Goal: Transaction & Acquisition: Purchase product/service

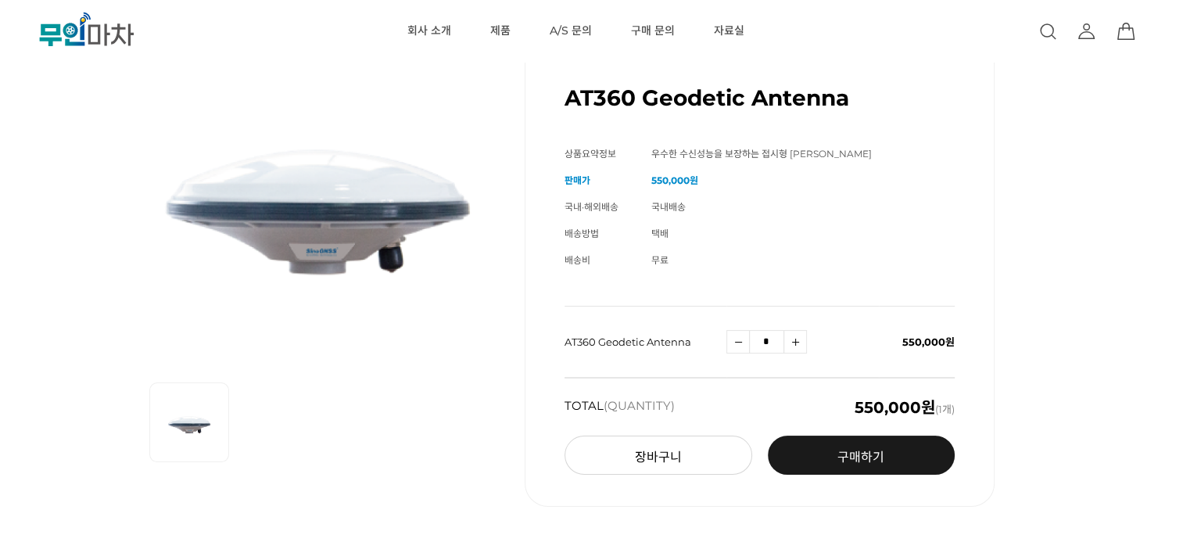
scroll to position [102, 0]
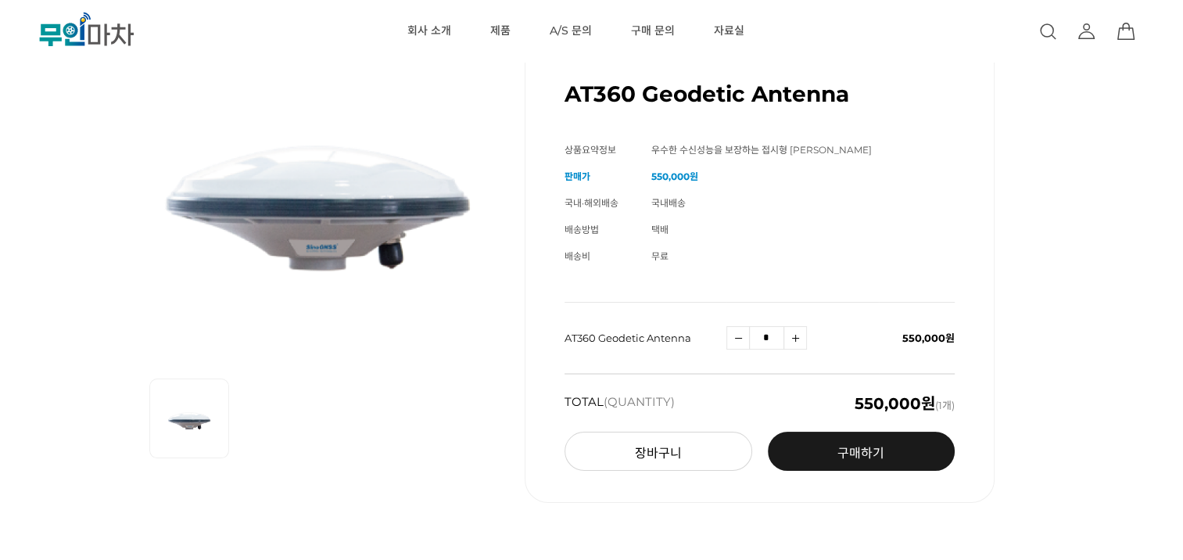
click at [862, 460] on link "구매하기 예약주문 REGULAR DELIVERY" at bounding box center [862, 451] width 188 height 39
